Goal: Find specific page/section: Find specific page/section

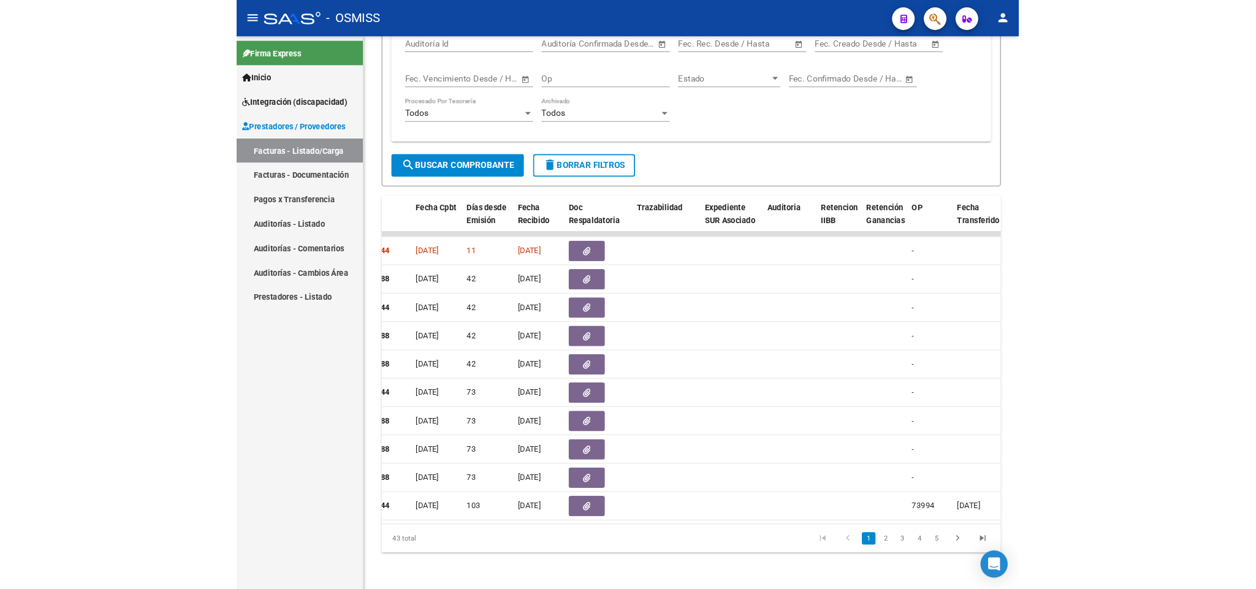
scroll to position [596, 0]
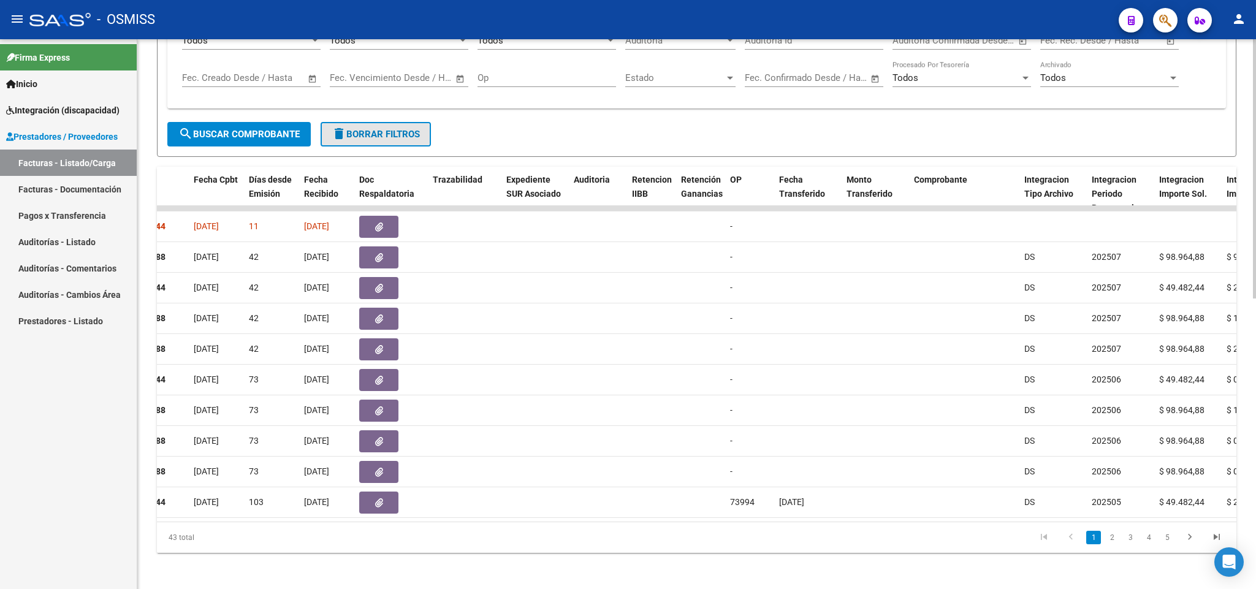
click at [390, 138] on span "delete Borrar Filtros" at bounding box center [376, 134] width 88 height 11
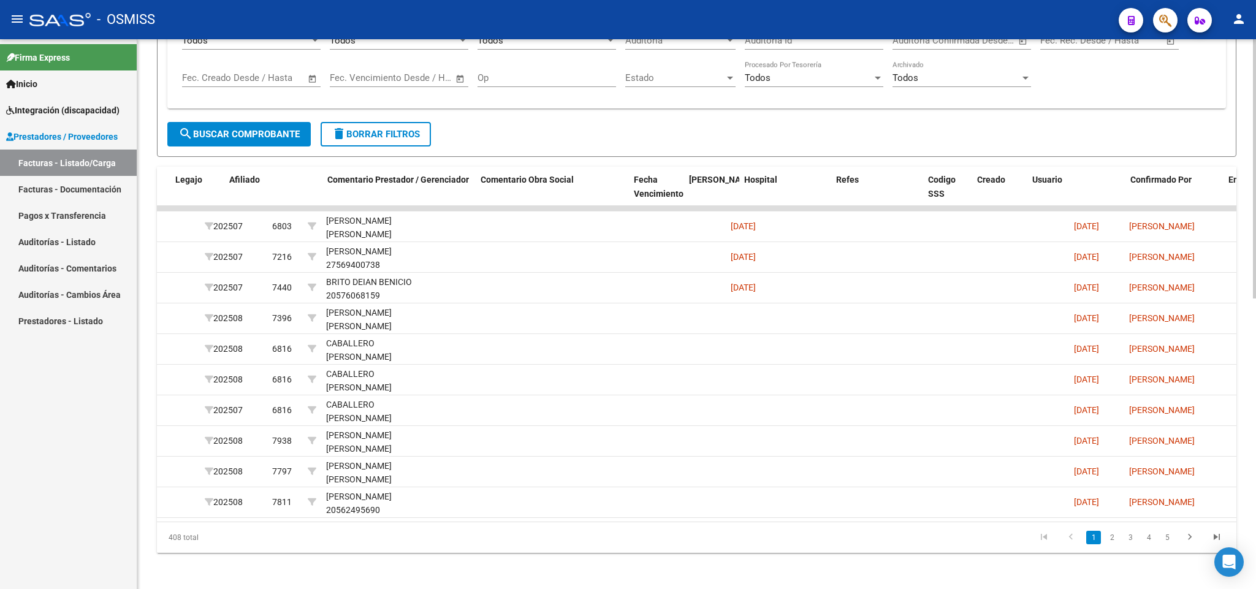
scroll to position [0, 1896]
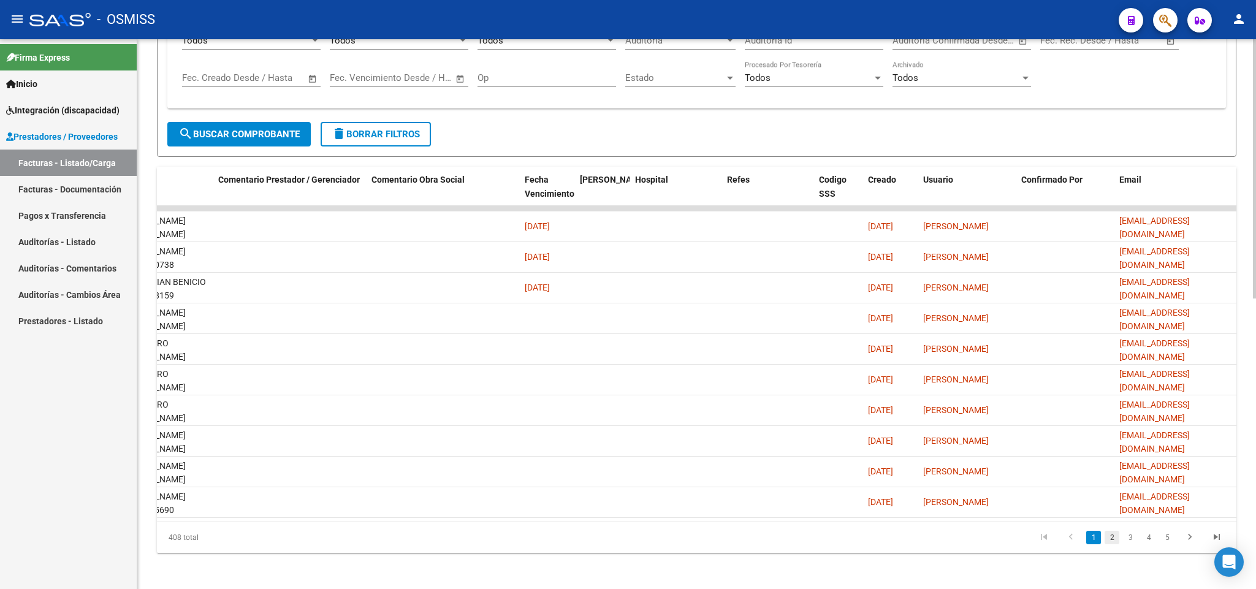
click at [845, 544] on link "2" at bounding box center [1111, 537] width 15 height 13
click at [845, 544] on link "3" at bounding box center [1130, 537] width 15 height 13
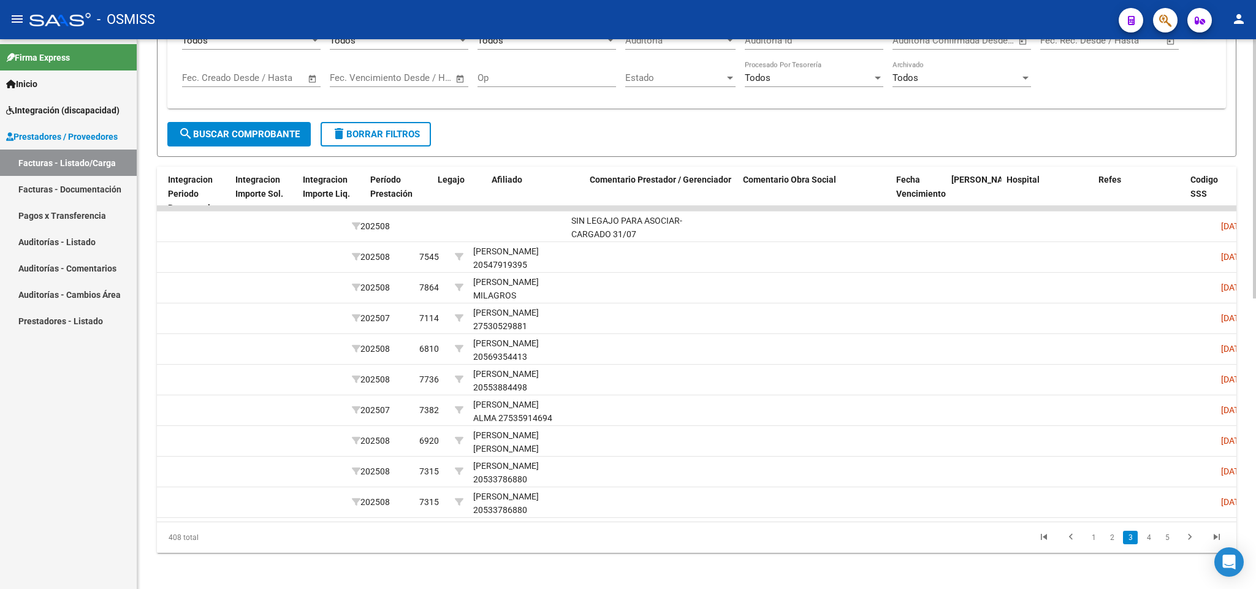
scroll to position [0, 1504]
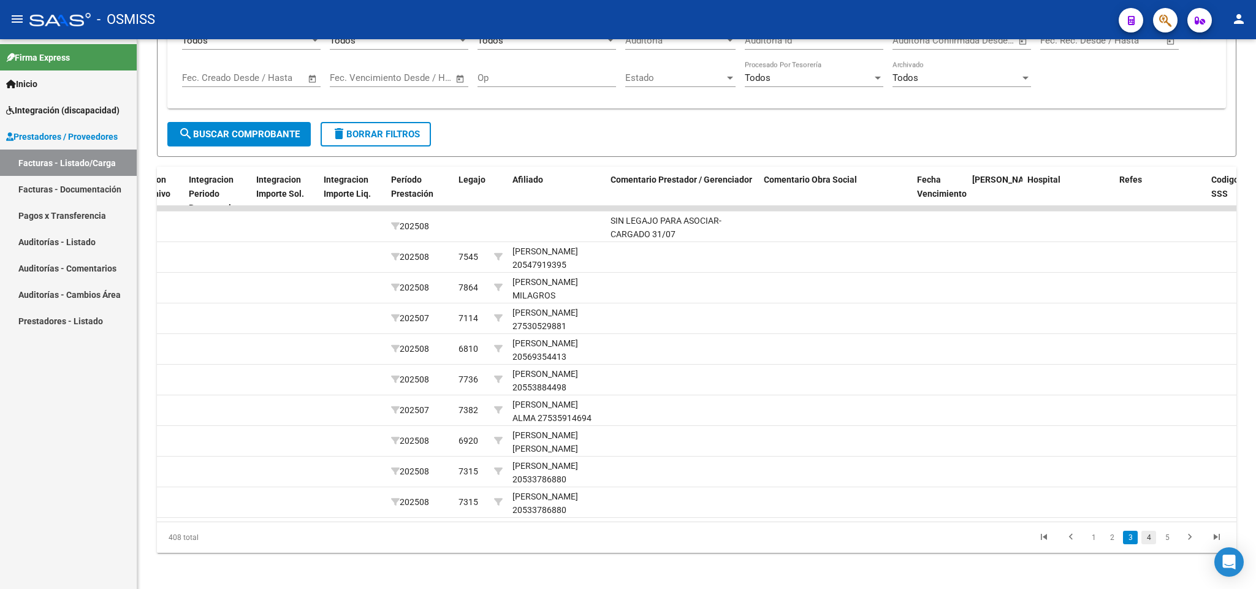
click at [845, 544] on link "4" at bounding box center [1148, 537] width 15 height 13
click at [845, 544] on link "5" at bounding box center [1148, 537] width 15 height 13
click at [845, 544] on link "6" at bounding box center [1148, 537] width 15 height 13
click at [845, 544] on link "7" at bounding box center [1148, 537] width 15 height 13
click at [845, 544] on link "8" at bounding box center [1148, 537] width 15 height 13
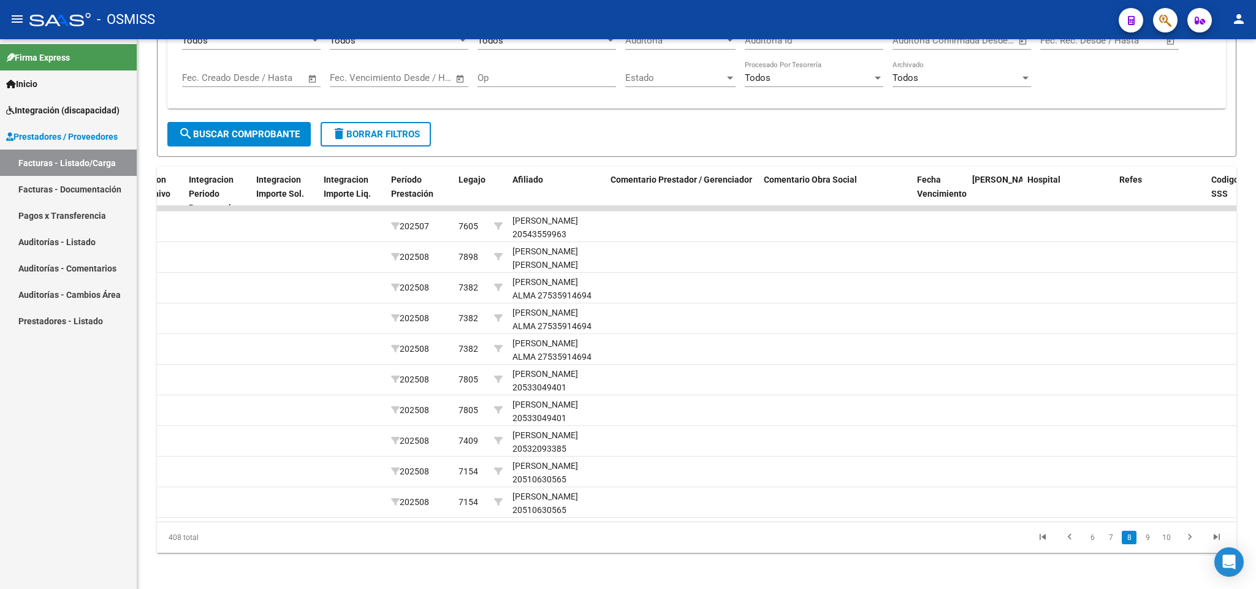
click at [845, 544] on link "9" at bounding box center [1147, 537] width 15 height 13
click at [845, 544] on link "10" at bounding box center [1147, 537] width 16 height 13
click at [845, 544] on link "11" at bounding box center [1147, 537] width 16 height 13
click at [845, 544] on link "12" at bounding box center [1147, 537] width 16 height 13
